Goal: Contribute content: Contribute content

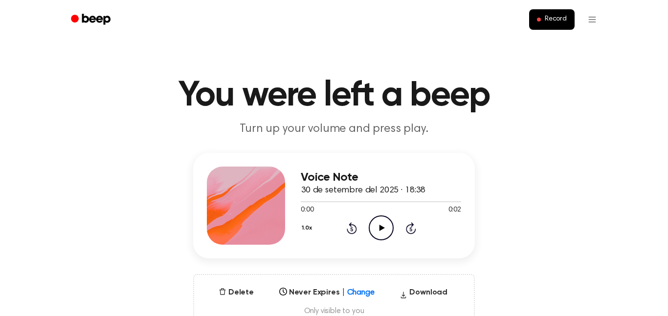
click at [379, 226] on icon "Play Audio" at bounding box center [381, 228] width 25 height 25
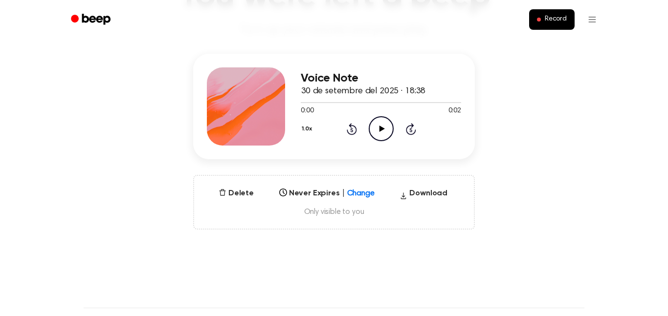
scroll to position [99, 0]
click at [307, 132] on button "1.0x" at bounding box center [308, 129] width 15 height 17
click at [319, 237] on span "2.0x" at bounding box center [317, 238] width 12 height 10
click at [383, 124] on icon "Play Audio" at bounding box center [381, 129] width 25 height 25
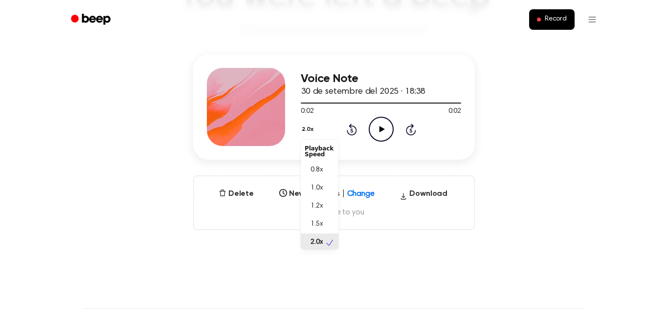
click at [307, 128] on button "2.0x" at bounding box center [309, 129] width 16 height 17
click at [317, 165] on span "0.8x" at bounding box center [317, 168] width 12 height 10
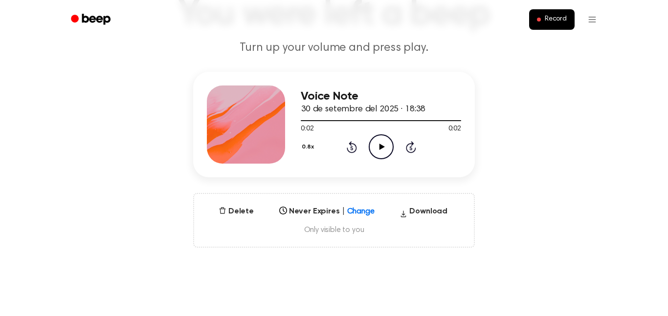
scroll to position [68, 0]
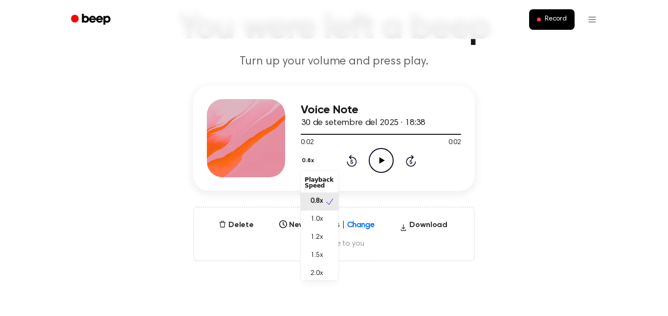
click at [311, 159] on button "0.8x" at bounding box center [309, 161] width 17 height 17
click at [316, 188] on div "Playback Speed" at bounding box center [320, 183] width 38 height 20
click at [314, 180] on div "Playback Speed" at bounding box center [320, 183] width 38 height 20
click at [381, 162] on div "0.8x Playback Speed 0.8x 1.0x 1.2x 1.5x 2.0x Rewind 5 seconds Play Audio Skip 5…" at bounding box center [381, 160] width 160 height 25
click at [381, 162] on icon at bounding box center [381, 161] width 5 height 6
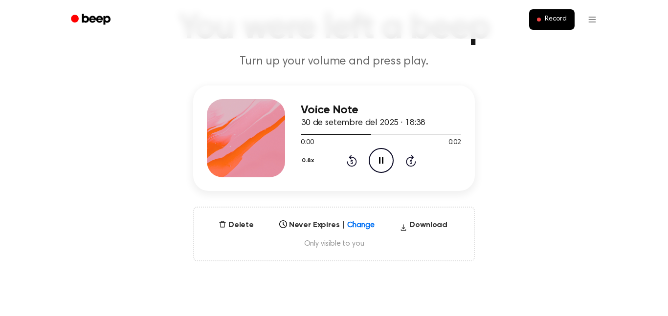
click at [381, 162] on icon "Pause Audio" at bounding box center [381, 160] width 25 height 25
click at [381, 162] on icon at bounding box center [381, 161] width 5 height 6
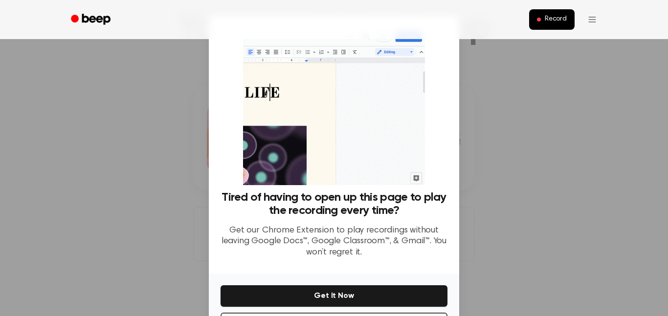
scroll to position [40, 0]
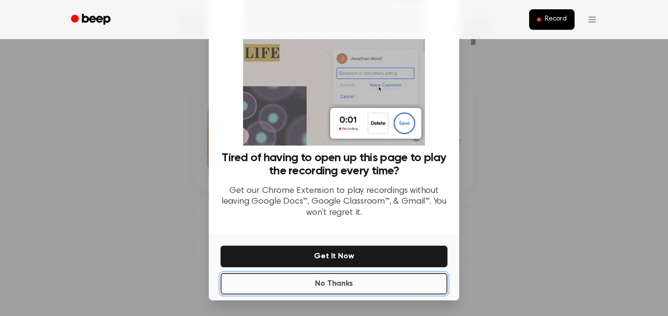
click at [397, 287] on button "No Thanks" at bounding box center [334, 284] width 227 height 22
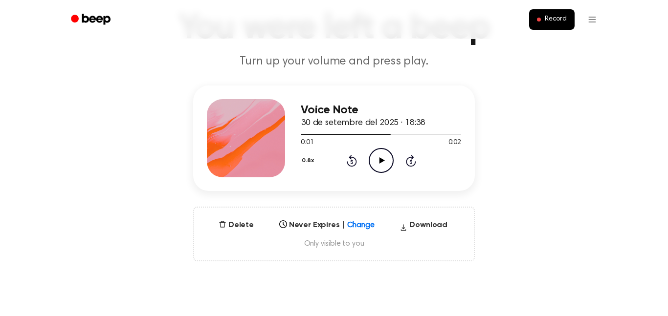
click at [376, 169] on icon "Play Audio" at bounding box center [381, 160] width 25 height 25
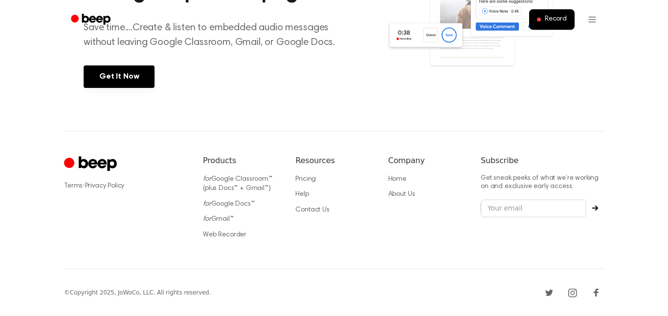
scroll to position [0, 0]
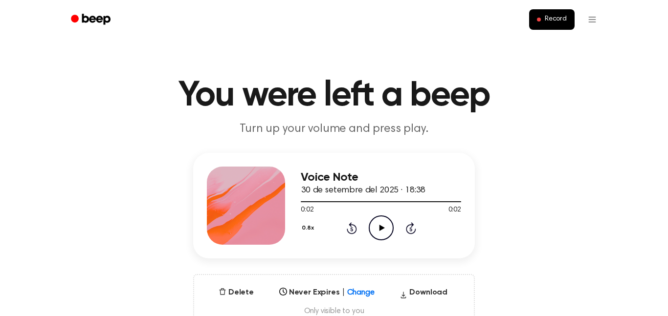
click at [311, 224] on button "0.8x" at bounding box center [309, 228] width 17 height 17
click at [326, 308] on div "1.2x" at bounding box center [320, 301] width 38 height 18
click at [377, 234] on icon "Play Audio" at bounding box center [381, 228] width 25 height 25
click at [379, 221] on icon "Play Audio" at bounding box center [381, 228] width 25 height 25
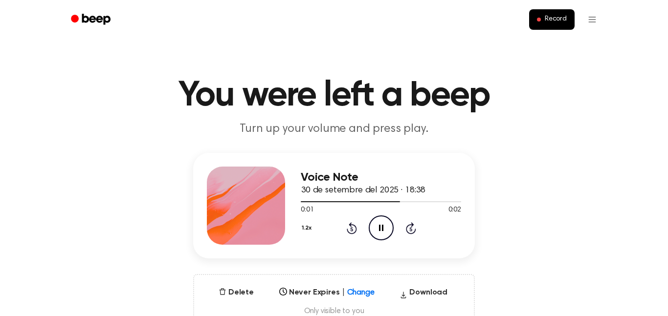
click at [376, 223] on icon "Pause Audio" at bounding box center [381, 228] width 25 height 25
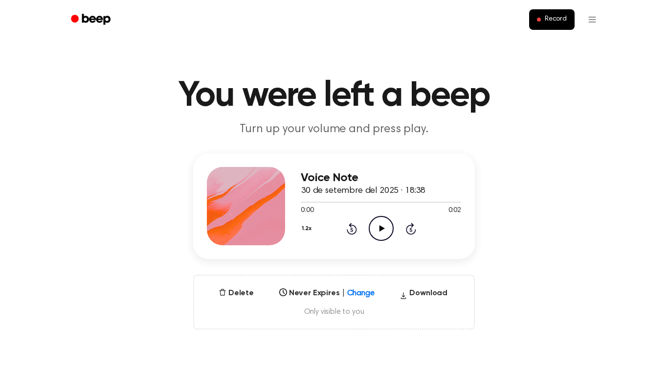
click at [377, 220] on icon "Play Audio" at bounding box center [381, 228] width 25 height 25
click at [303, 233] on button "1.2x" at bounding box center [308, 228] width 14 height 17
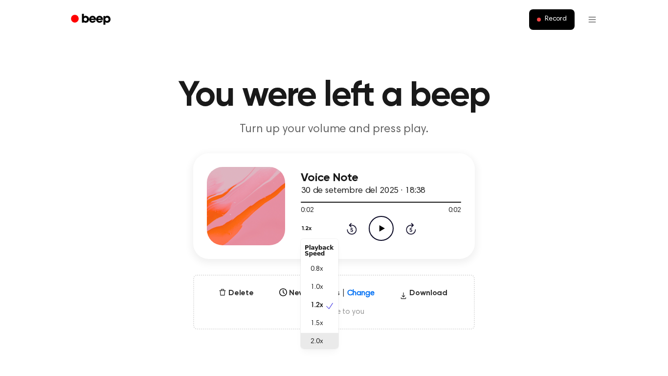
click at [326, 338] on div "2.0x" at bounding box center [320, 342] width 38 height 18
click at [373, 237] on icon "Play Audio" at bounding box center [381, 228] width 25 height 25
click at [391, 227] on icon "Play Audio" at bounding box center [381, 228] width 25 height 25
click at [385, 227] on icon "Play Audio" at bounding box center [381, 228] width 25 height 25
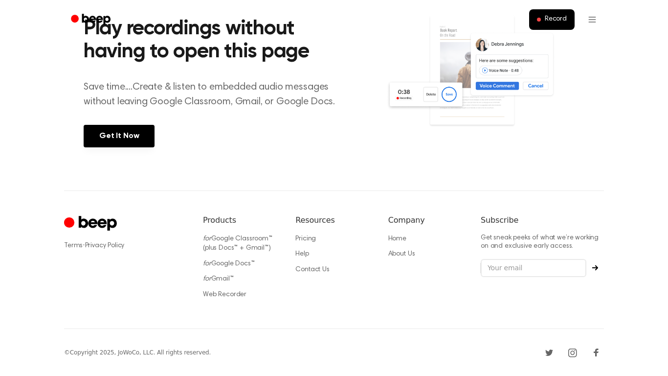
scroll to position [0, 0]
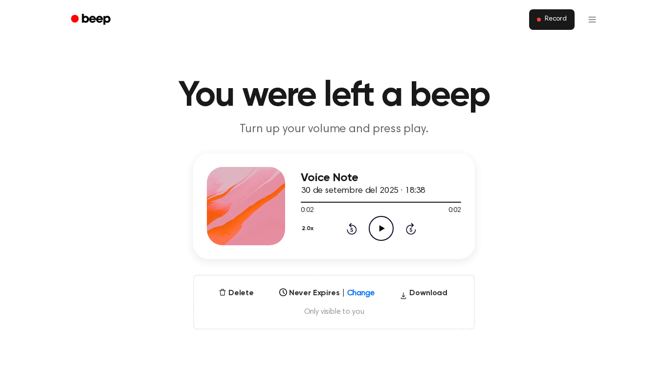
click at [549, 17] on span "Record" at bounding box center [556, 19] width 22 height 9
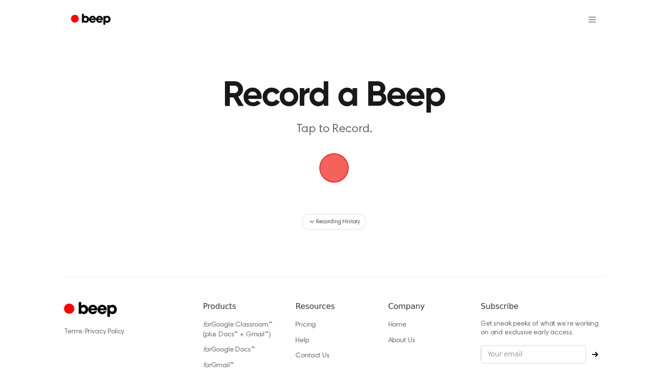
click at [338, 154] on span "button" at bounding box center [333, 167] width 35 height 35
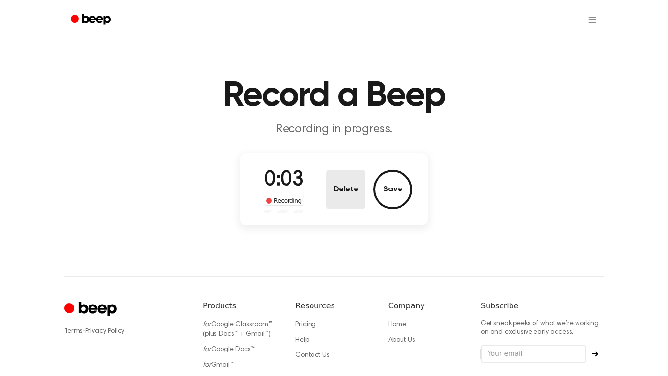
click at [350, 182] on button "Delete" at bounding box center [345, 189] width 39 height 39
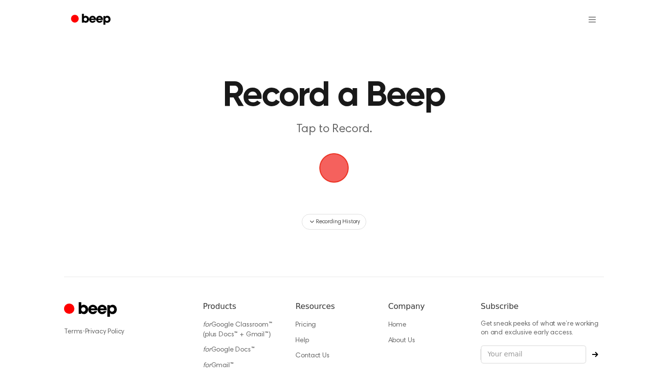
click at [340, 171] on span "button" at bounding box center [334, 168] width 30 height 30
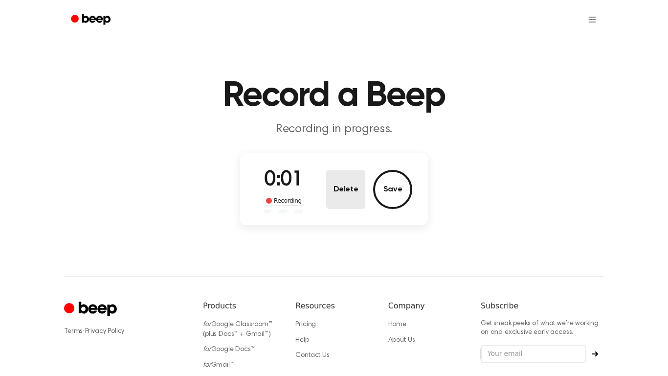
click at [346, 196] on button "Delete" at bounding box center [345, 189] width 39 height 39
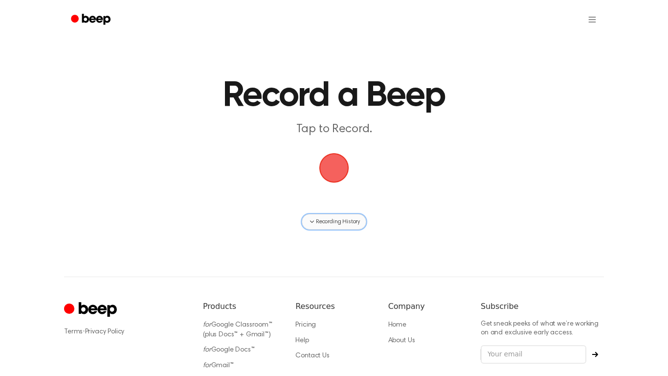
click at [350, 224] on span "Recording History" at bounding box center [338, 221] width 44 height 9
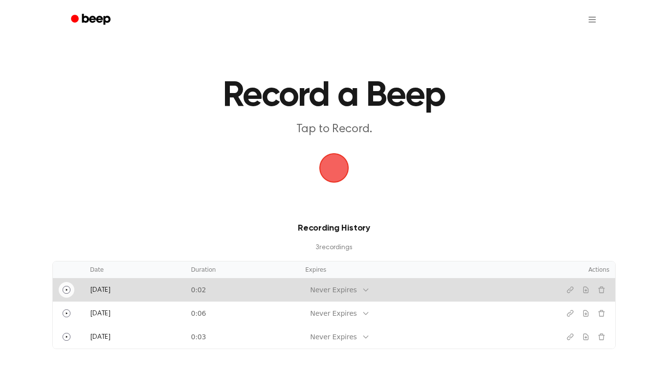
click at [72, 286] on button "Play" at bounding box center [67, 290] width 16 height 16
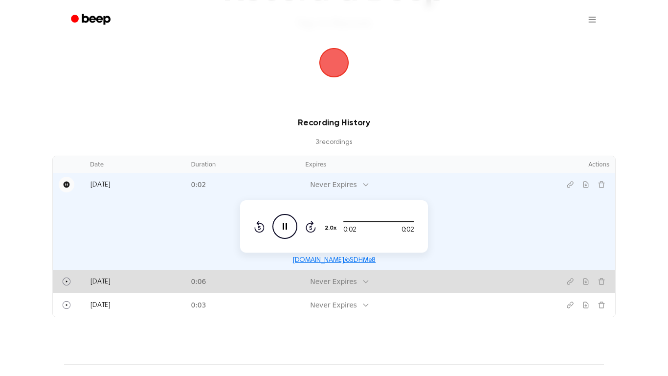
scroll to position [106, 0]
click at [68, 286] on button "Play" at bounding box center [67, 281] width 16 height 16
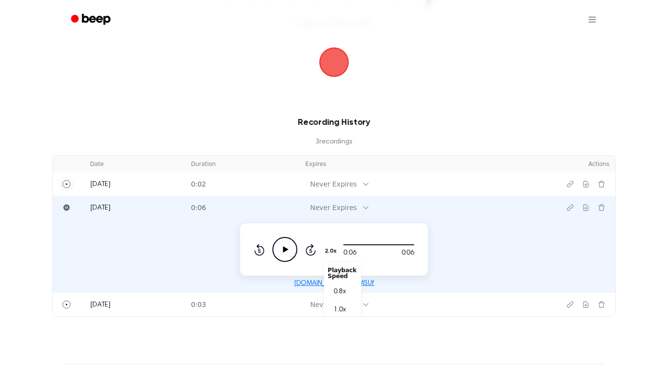
click at [328, 243] on div "2.0x Playback Speed 0.8x 1.0x 1.2x 1.5x 2.0x" at bounding box center [332, 250] width 16 height 19
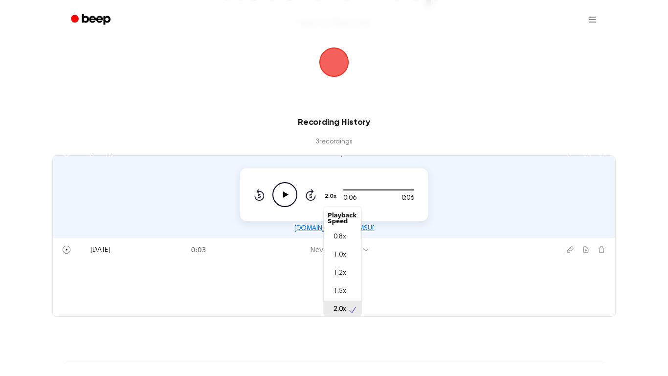
scroll to position [2, 0]
click at [338, 246] on div "1.0x" at bounding box center [343, 253] width 38 height 18
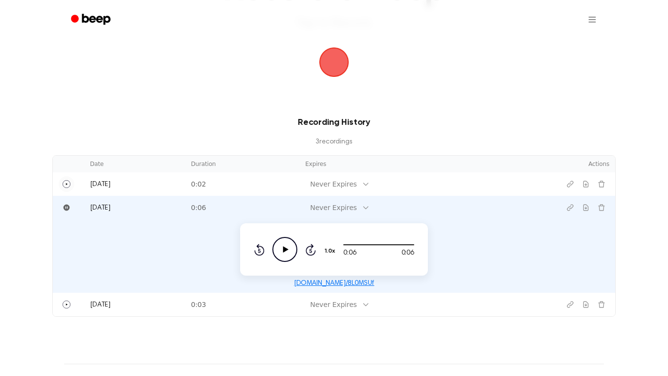
click at [295, 256] on icon "Play Audio" at bounding box center [284, 249] width 25 height 25
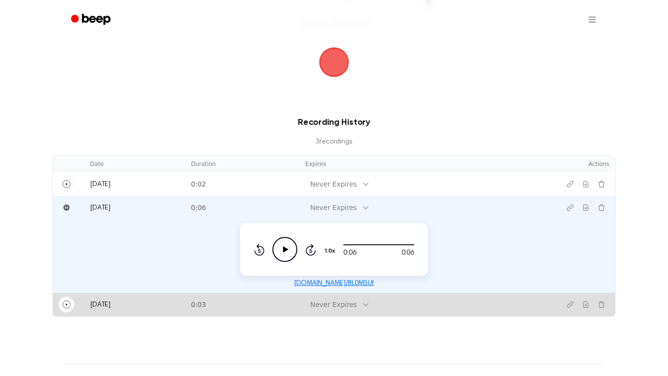
click at [66, 303] on icon "Play" at bounding box center [67, 304] width 8 height 8
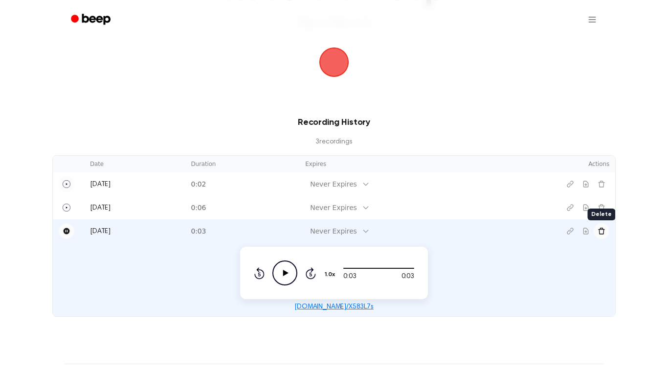
click at [603, 232] on icon "Delete recording" at bounding box center [602, 231] width 8 height 8
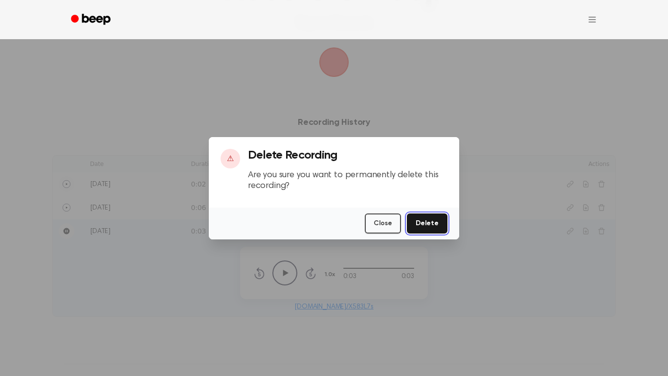
click at [422, 225] on button "Delete" at bounding box center [427, 223] width 41 height 20
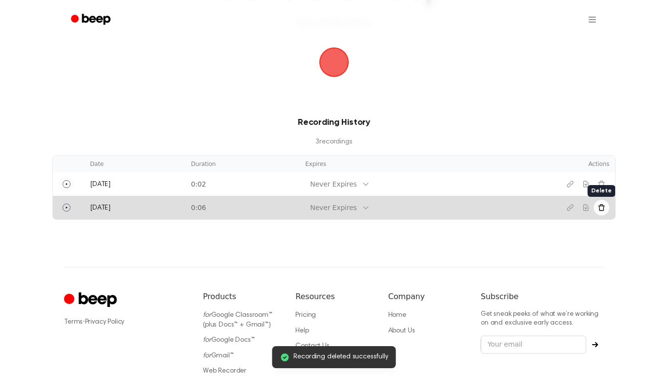
click at [604, 210] on icon "Delete recording" at bounding box center [602, 207] width 8 height 8
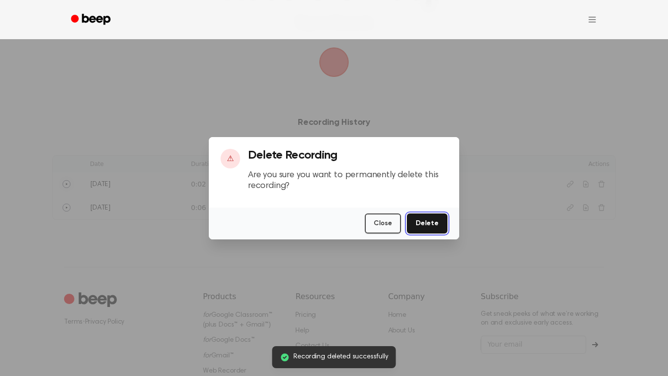
click at [438, 221] on button "Delete" at bounding box center [427, 223] width 41 height 20
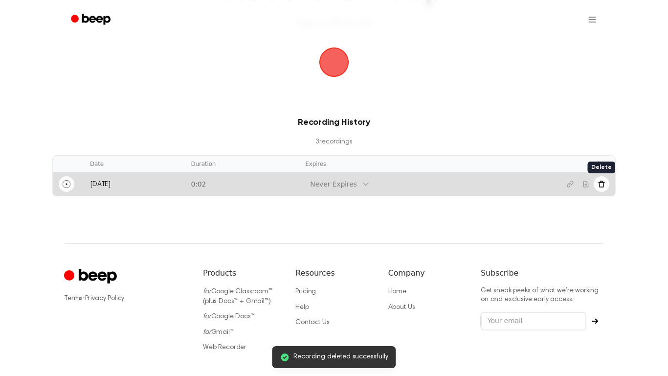
click at [605, 189] on button "Delete recording" at bounding box center [602, 184] width 16 height 16
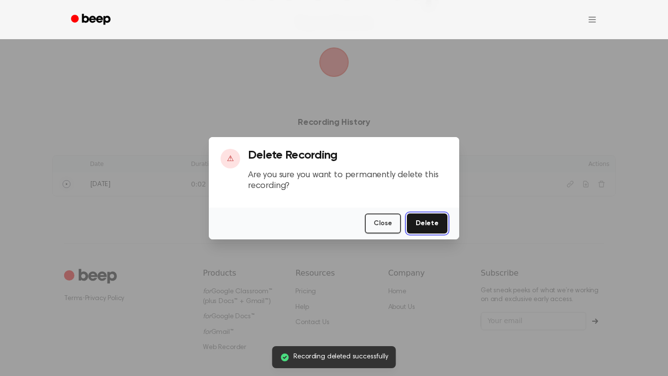
click at [421, 229] on button "Delete" at bounding box center [427, 223] width 41 height 20
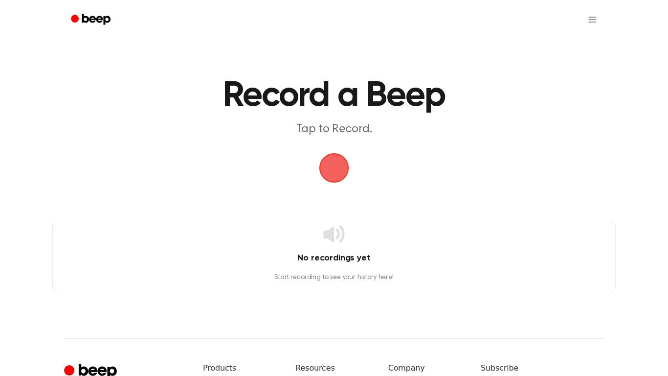
click at [326, 154] on span "button" at bounding box center [334, 168] width 30 height 30
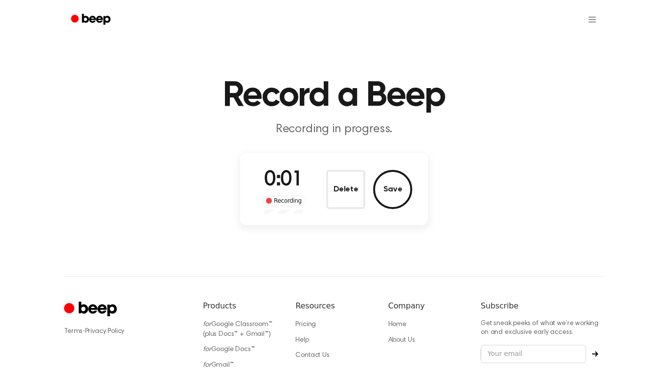
click at [289, 199] on div "Recording" at bounding box center [284, 201] width 41 height 10
click at [289, 200] on div "Recording" at bounding box center [284, 201] width 41 height 10
click at [386, 202] on button "Save" at bounding box center [392, 189] width 39 height 39
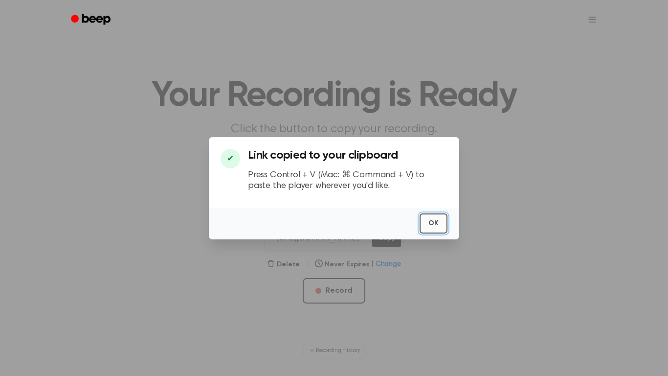
click at [428, 220] on button "OK" at bounding box center [434, 223] width 28 height 20
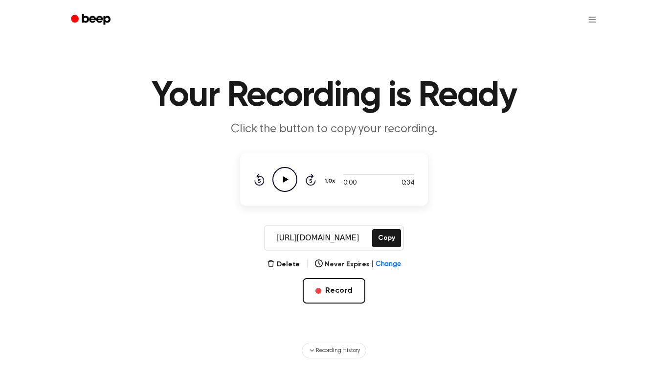
click at [284, 188] on icon "Play Audio" at bounding box center [284, 179] width 25 height 25
click at [331, 184] on button "1.0x" at bounding box center [331, 181] width 15 height 17
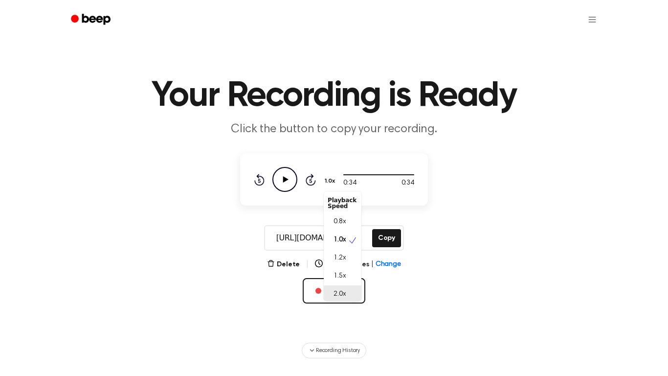
click at [349, 287] on div "2.0x" at bounding box center [343, 294] width 38 height 18
click at [291, 182] on icon "Play Audio" at bounding box center [284, 179] width 25 height 25
click at [337, 183] on button "2.0x" at bounding box center [332, 181] width 16 height 17
click at [334, 238] on span "1.0x" at bounding box center [340, 237] width 12 height 10
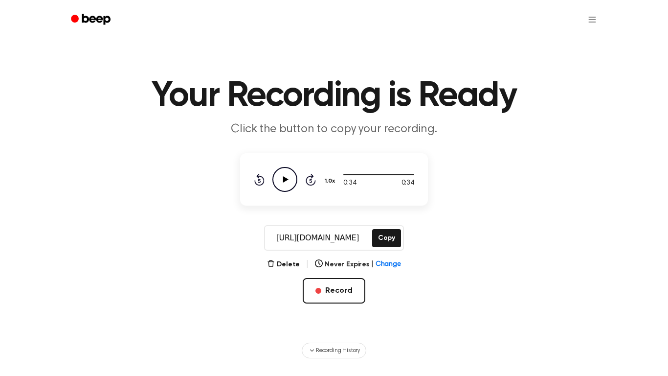
click at [290, 185] on icon "Play Audio" at bounding box center [284, 179] width 25 height 25
click at [330, 188] on button "1.0x" at bounding box center [331, 181] width 15 height 17
click at [342, 296] on span "2.0x" at bounding box center [340, 294] width 12 height 10
click at [293, 182] on icon "Play Audio" at bounding box center [284, 179] width 25 height 25
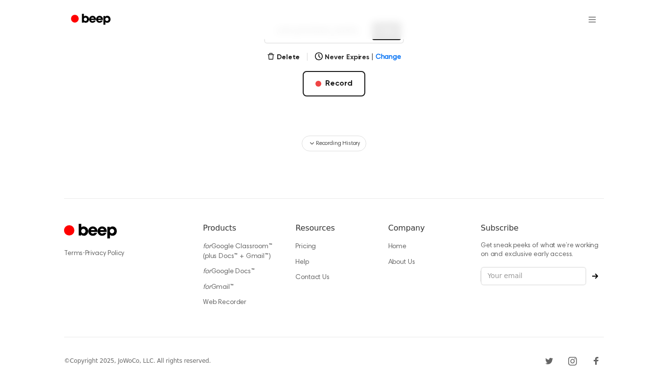
scroll to position [210, 0]
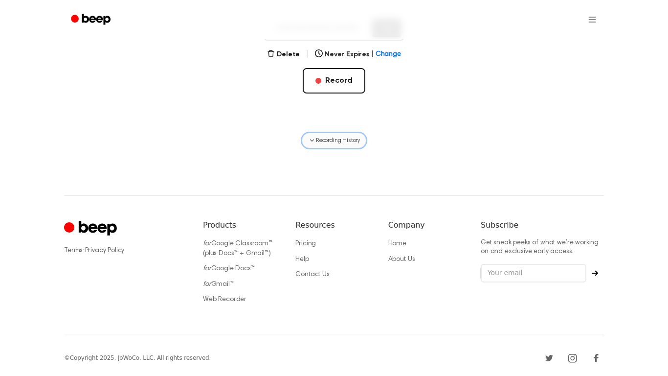
click at [316, 140] on span "Recording History" at bounding box center [338, 140] width 44 height 9
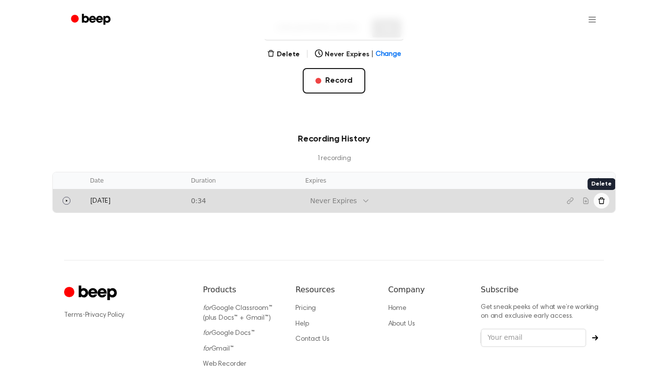
click at [602, 201] on icon "Delete recording" at bounding box center [602, 201] width 8 height 8
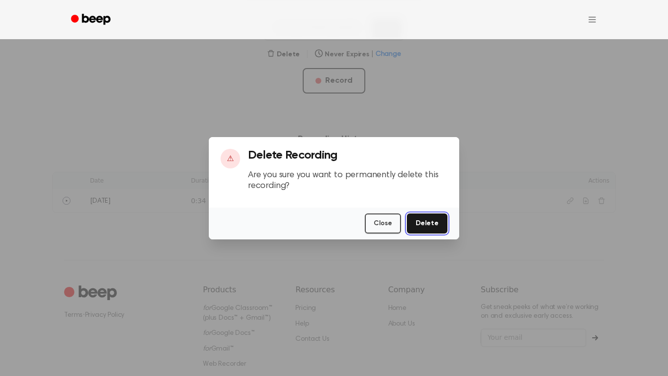
click at [434, 217] on button "Delete" at bounding box center [427, 223] width 41 height 20
